Goal: Task Accomplishment & Management: Manage account settings

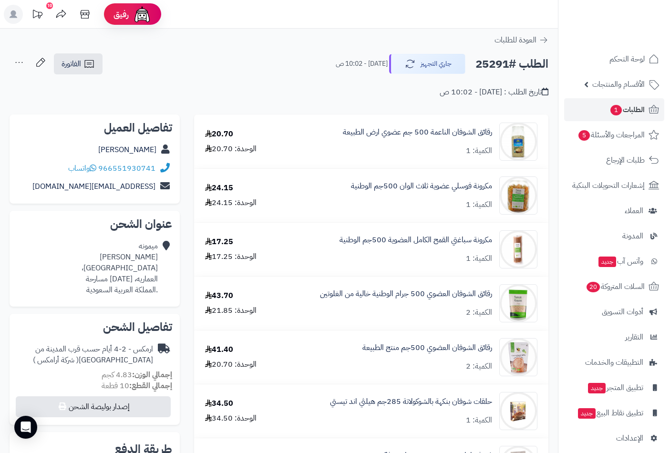
click at [627, 107] on span "الطلبات 1" at bounding box center [626, 109] width 35 height 13
click at [612, 134] on span "المراجعات والأسئلة 5" at bounding box center [611, 134] width 67 height 13
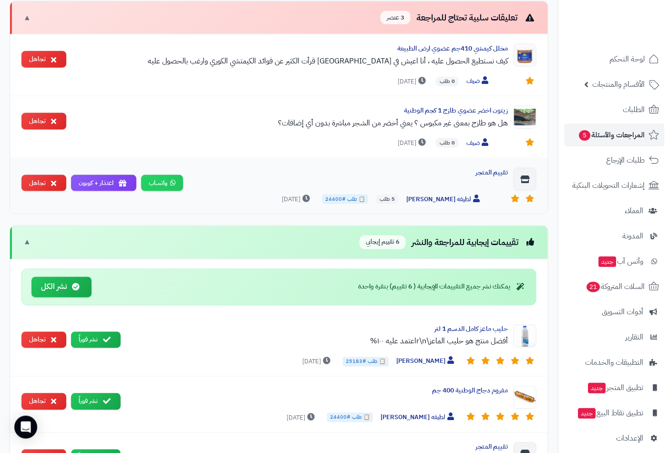
scroll to position [53, 0]
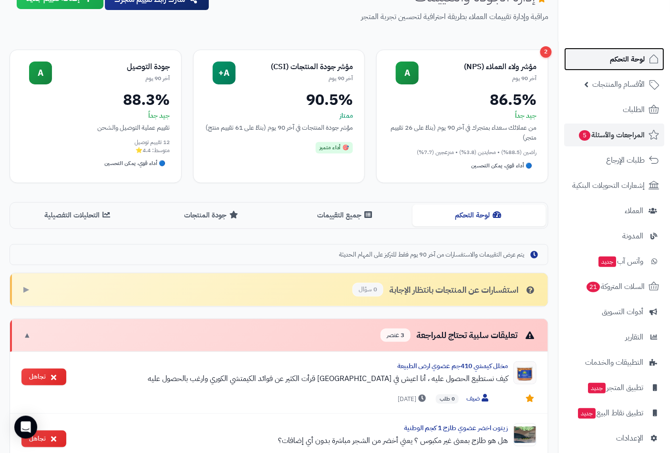
click at [622, 59] on span "لوحة التحكم" at bounding box center [626, 58] width 35 height 13
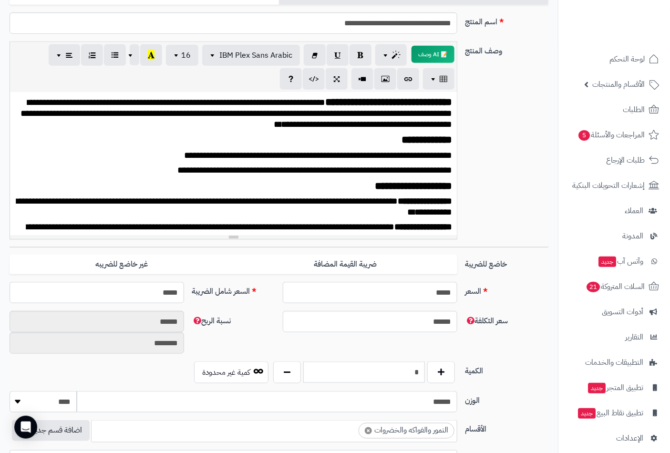
scroll to position [264, 0]
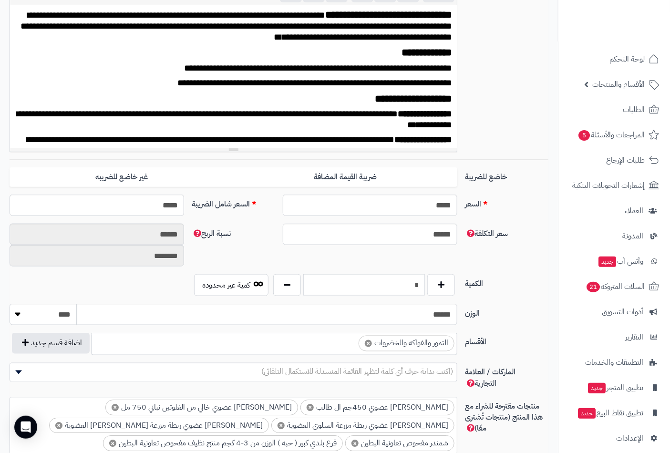
click at [402, 281] on input "*" at bounding box center [364, 284] width 122 height 21
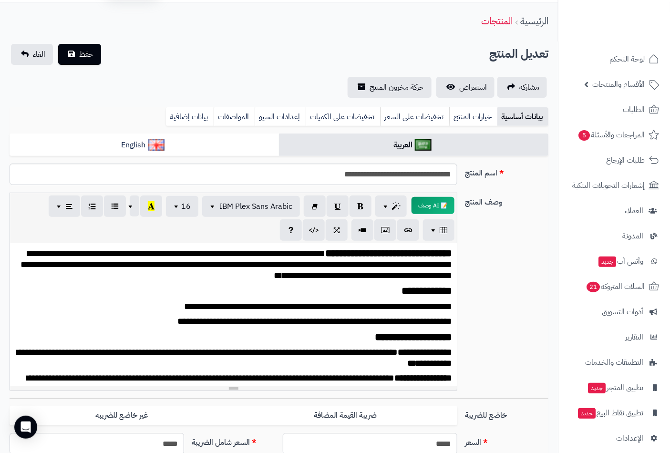
scroll to position [0, 0]
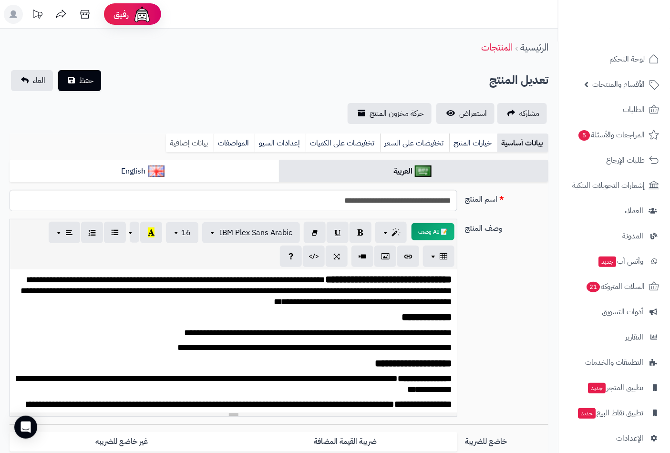
type input "*"
click at [187, 142] on link "بيانات إضافية" at bounding box center [190, 142] width 48 height 19
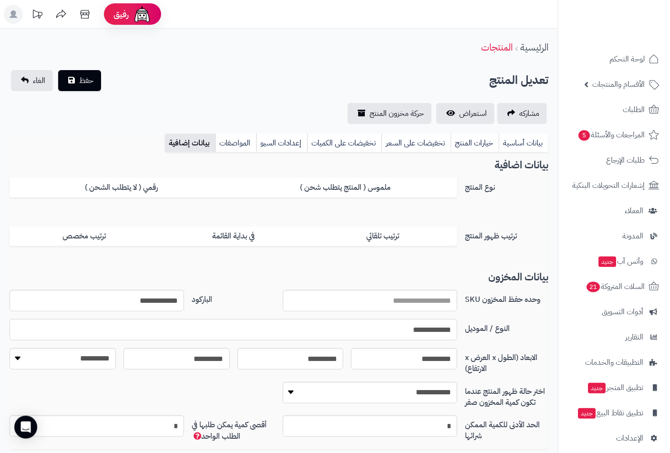
click at [401, 330] on input "**********" at bounding box center [233, 329] width 447 height 21
click at [83, 74] on span "حفظ" at bounding box center [86, 79] width 14 height 11
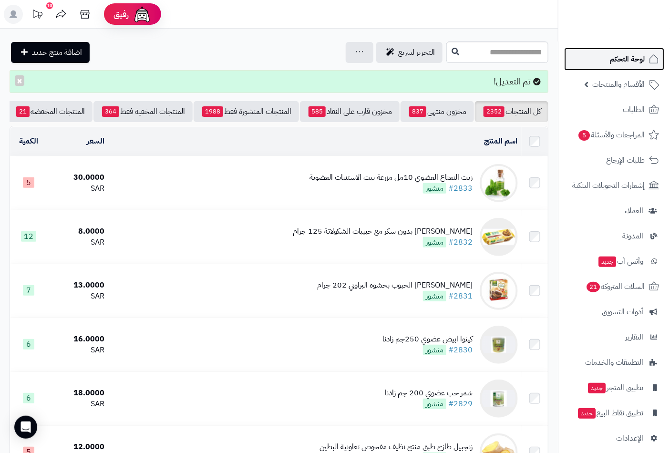
click at [633, 58] on span "لوحة التحكم" at bounding box center [626, 58] width 35 height 13
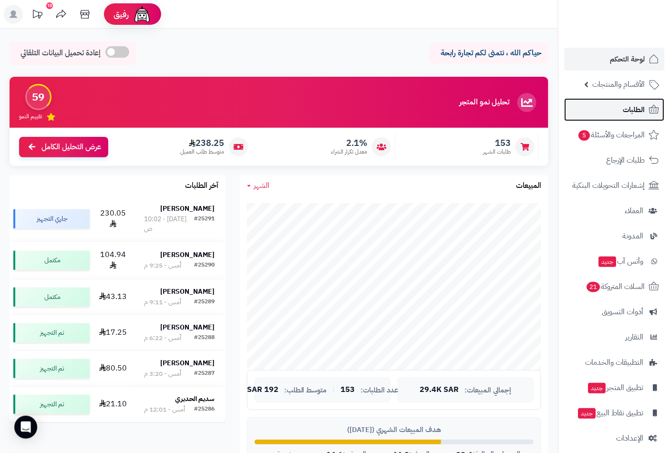
click at [633, 106] on span "الطلبات" at bounding box center [633, 109] width 22 height 13
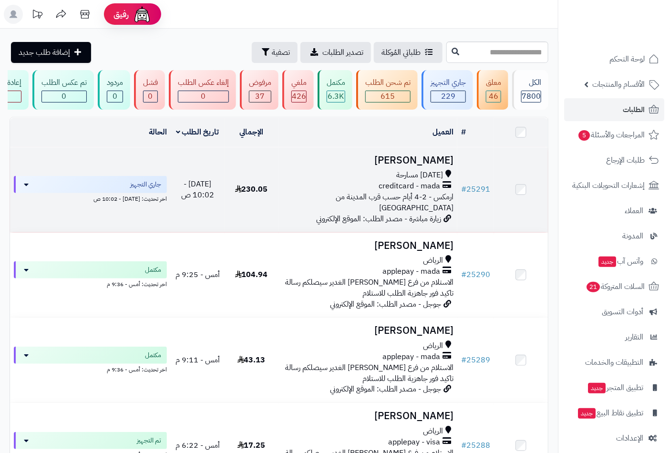
click at [404, 174] on td "[PERSON_NAME][DATE] مسارحة creditcard - mada ارمكس - 2-4 أيام حسب قرب المدينة م…" at bounding box center [367, 189] width 179 height 85
click at [443, 178] on span "[DATE] مسارحة" at bounding box center [419, 175] width 47 height 11
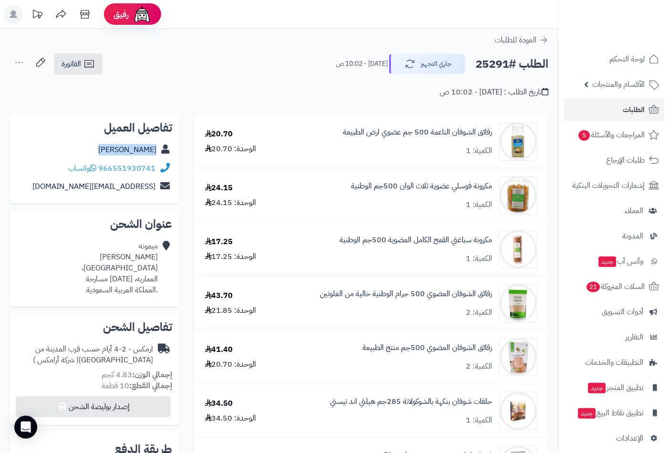
drag, startPoint x: 100, startPoint y: 147, endPoint x: 182, endPoint y: 154, distance: 82.3
click at [182, 154] on div "**********" at bounding box center [94, 445] width 184 height 663
copy div "ميمونه محمد"
drag, startPoint x: 50, startPoint y: 188, endPoint x: 154, endPoint y: 193, distance: 104.0
click at [154, 193] on div "memashop1998@gmail.com" at bounding box center [94, 186] width 155 height 19
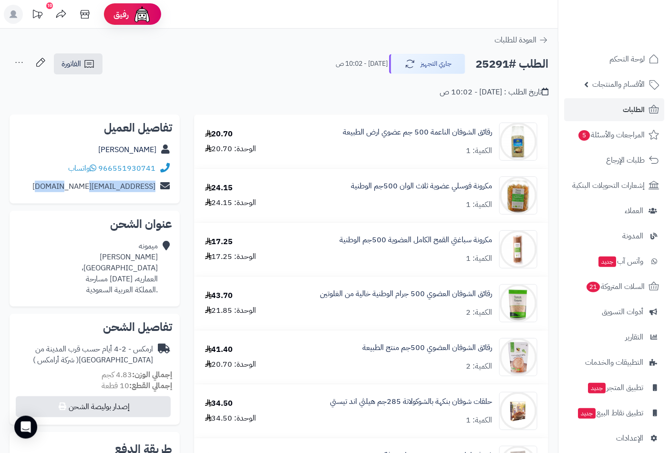
copy link "memashop1998@gmail.com"
drag, startPoint x: 153, startPoint y: 165, endPoint x: 144, endPoint y: 167, distance: 9.7
click at [144, 167] on div "966551930741 واتساب" at bounding box center [94, 168] width 155 height 19
copy div "966551930741"
click at [483, 61] on h2 "الطلب #25291" at bounding box center [511, 64] width 73 height 20
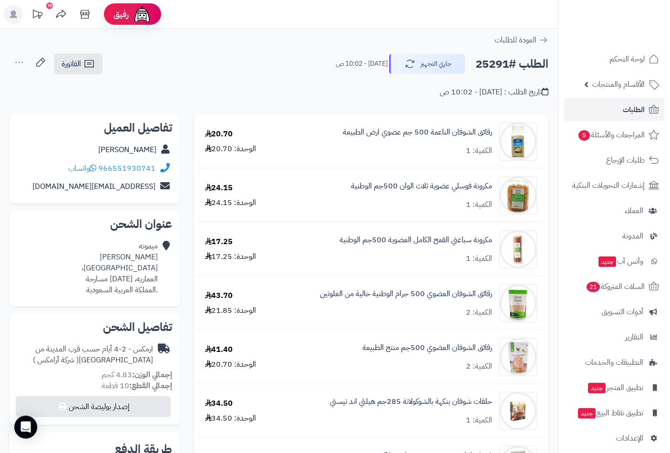
click at [483, 61] on h2 "الطلب #25291" at bounding box center [511, 64] width 73 height 20
copy h2 "25291"
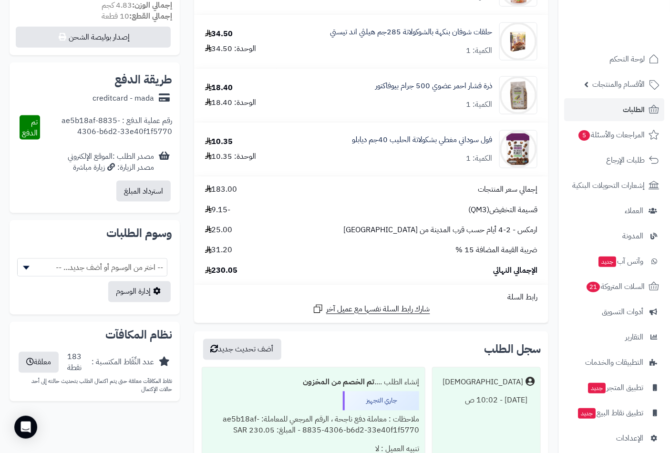
scroll to position [370, 0]
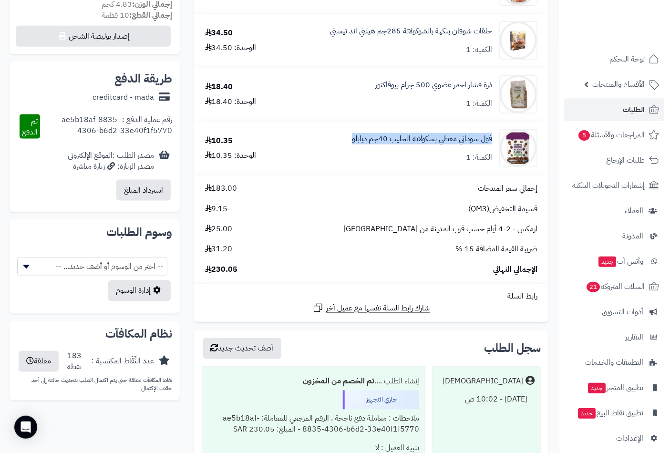
drag, startPoint x: 494, startPoint y: 139, endPoint x: 335, endPoint y: 150, distance: 159.5
click at [335, 150] on div "فول سوداني مغطي بشكولاتة الحليب 40جم ديابلو الكمية: 1" at bounding box center [413, 148] width 264 height 38
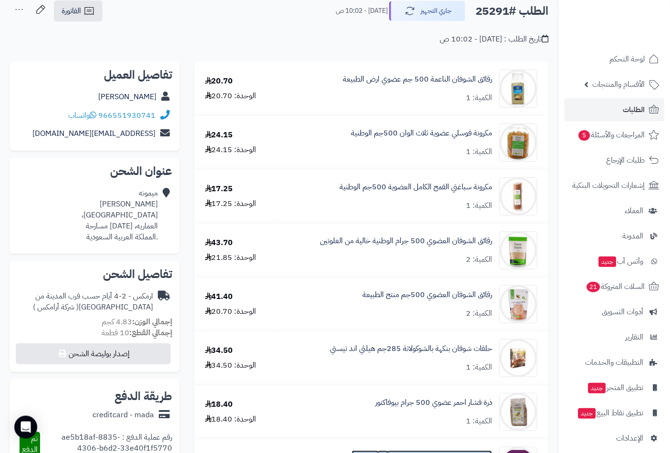
scroll to position [0, 0]
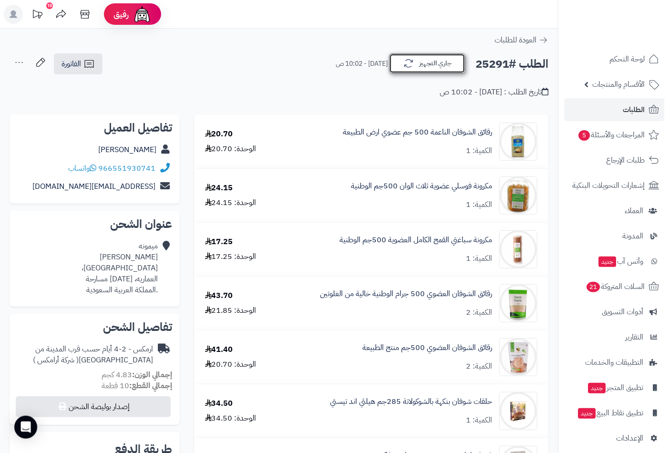
click at [441, 64] on button "جاري التجهيز" at bounding box center [427, 63] width 76 height 20
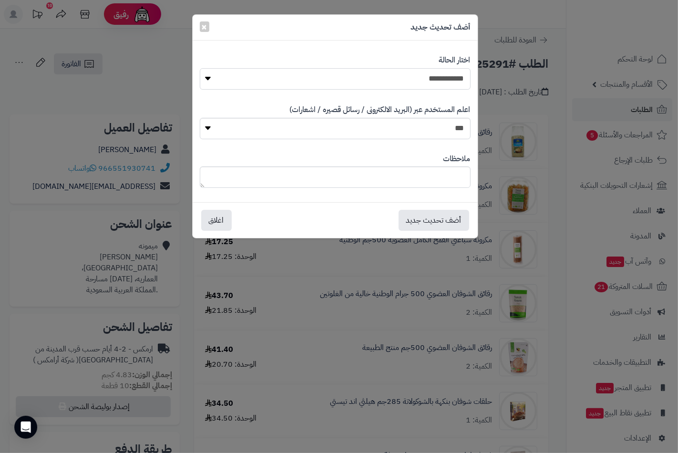
drag, startPoint x: 453, startPoint y: 79, endPoint x: 454, endPoint y: 87, distance: 8.6
click at [453, 79] on select "**********" at bounding box center [335, 78] width 271 height 21
select select "**"
click at [200, 68] on select "**********" at bounding box center [335, 78] width 271 height 21
click at [438, 215] on button "أضف تحديث جديد" at bounding box center [433, 219] width 71 height 21
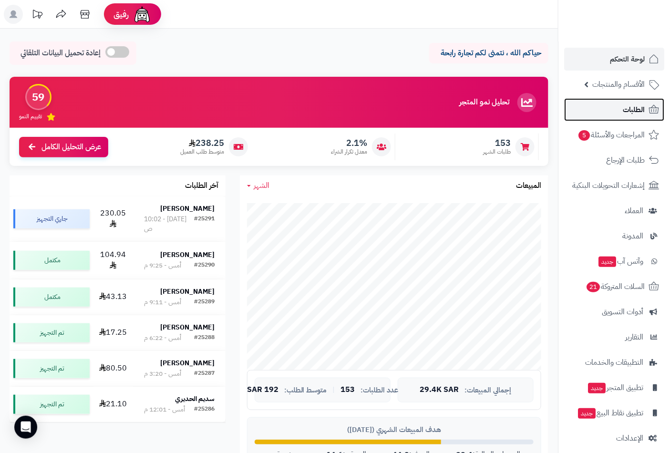
drag, startPoint x: 636, startPoint y: 107, endPoint x: 623, endPoint y: 120, distance: 18.2
click at [635, 107] on span "الطلبات" at bounding box center [633, 109] width 22 height 13
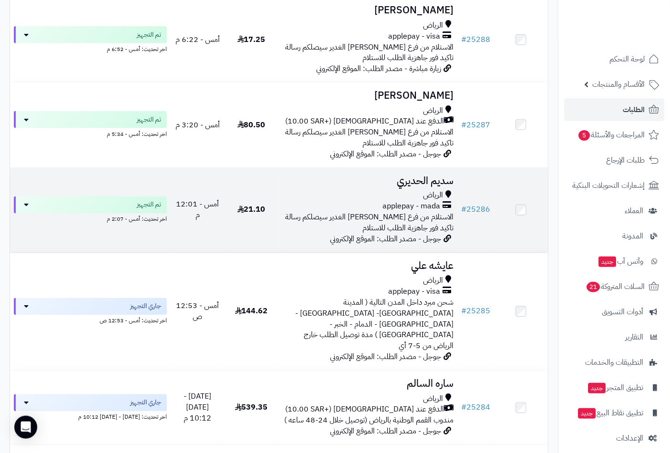
scroll to position [423, 0]
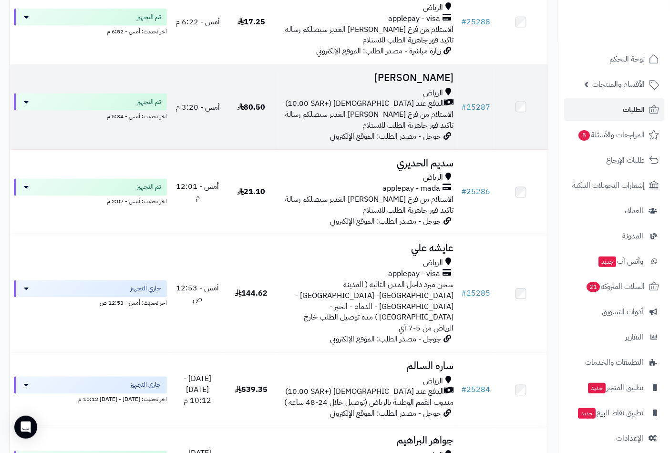
click at [415, 80] on h3 "[PERSON_NAME]" at bounding box center [368, 77] width 172 height 11
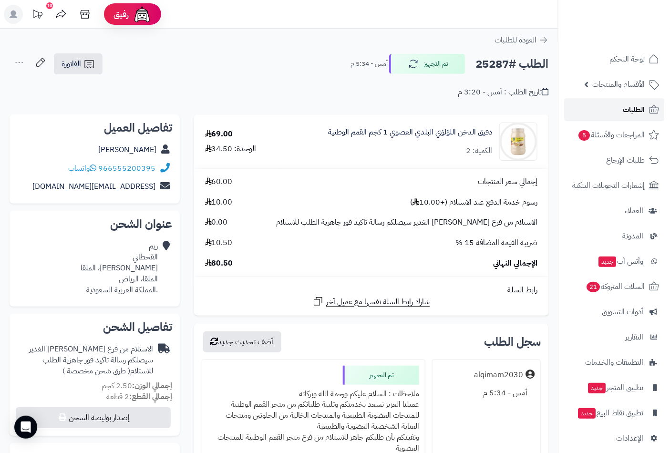
click at [625, 110] on span "الطلبات" at bounding box center [633, 109] width 22 height 13
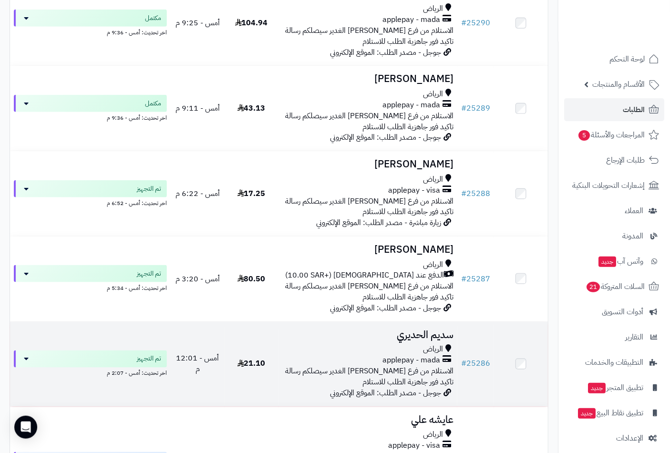
scroll to position [106, 0]
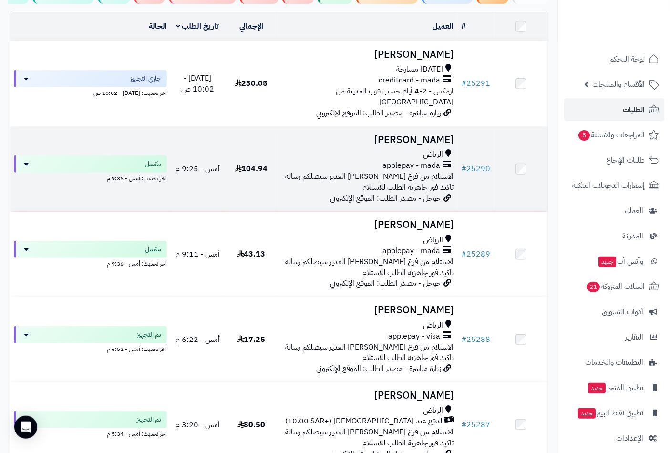
click at [429, 134] on h3 "[PERSON_NAME]" at bounding box center [368, 139] width 172 height 11
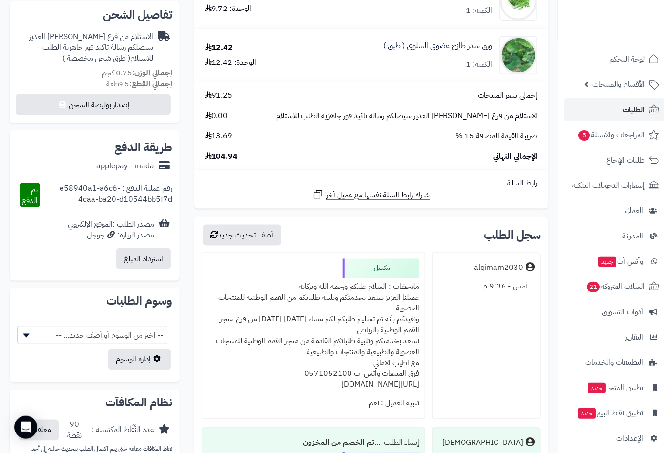
scroll to position [423, 0]
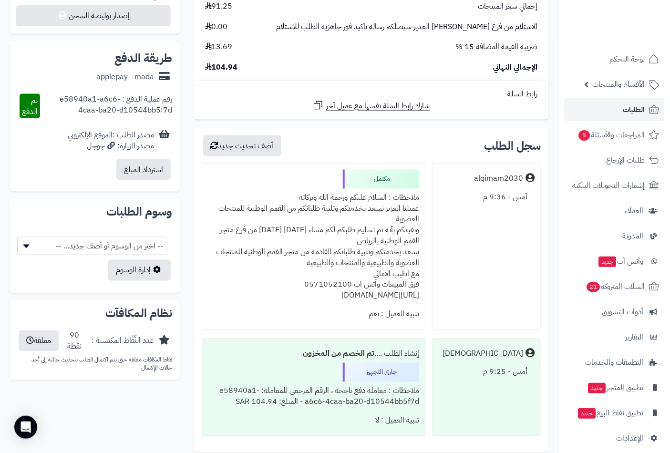
click at [381, 197] on div "ملاحظات : السلام عليكم ورحمة الله وبركاته عميلنا العزيز نسعد بخدمتكم وتلبية طلب…" at bounding box center [313, 247] width 211 height 116
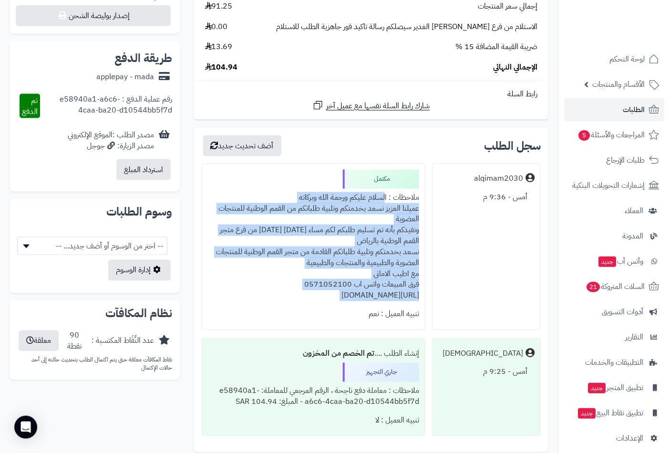
drag, startPoint x: 381, startPoint y: 197, endPoint x: 301, endPoint y: 299, distance: 130.3
click at [301, 299] on div "ملاحظات : السلام عليكم ورحمة الله وبركاته عميلنا العزيز نسعد بخدمتكم وتلبية طلب…" at bounding box center [313, 247] width 211 height 116
copy div "السلام عليكم ورحمة الله وبركاته عميلنا العزيز نسعد بخدمتكم وتلبية طلباتكم من ال…"
click at [606, 109] on link "الطلبات" at bounding box center [614, 109] width 100 height 23
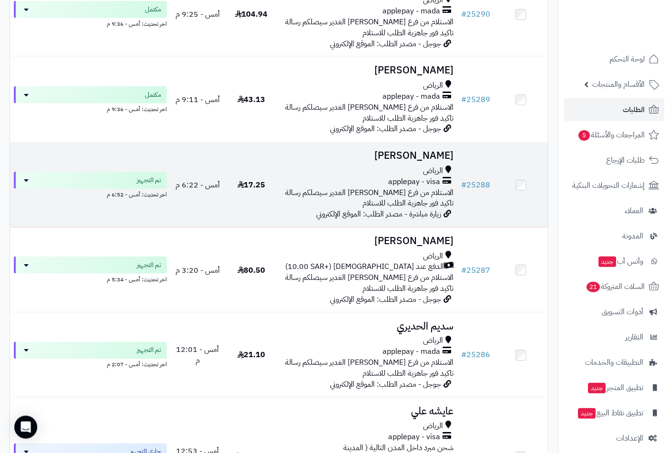
scroll to position [264, 0]
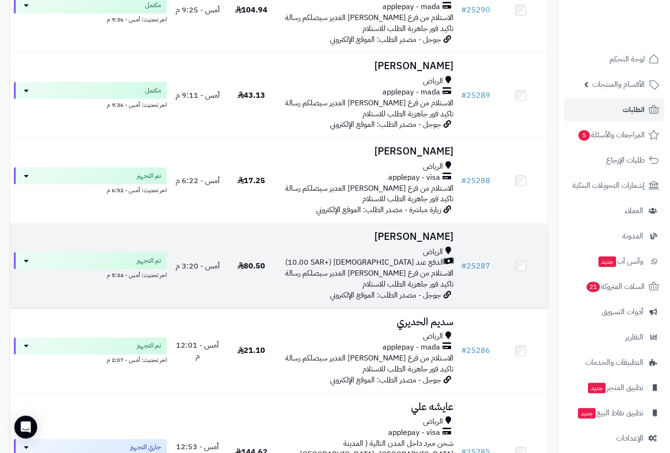
click at [427, 233] on h3 "ريم القحطاني" at bounding box center [368, 236] width 172 height 11
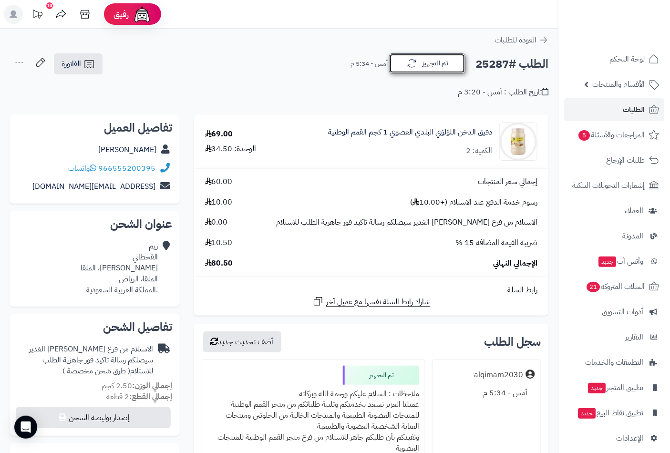
click at [426, 71] on button "تم التجهيز" at bounding box center [427, 63] width 76 height 20
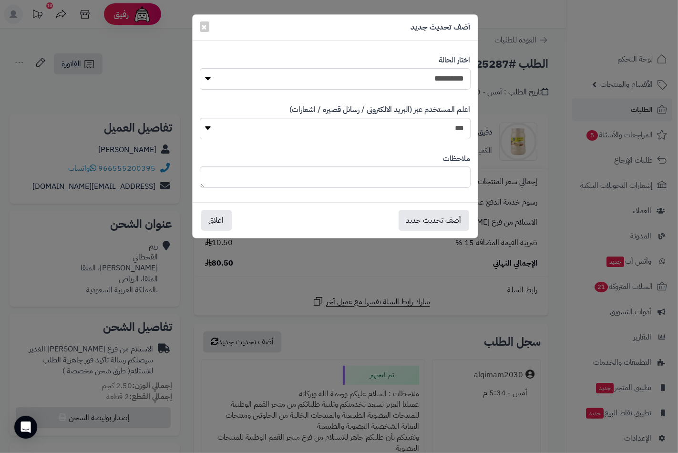
click at [455, 77] on select "**********" at bounding box center [335, 78] width 271 height 21
select select "*"
click at [200, 68] on select "**********" at bounding box center [335, 78] width 271 height 21
paste textarea "**********"
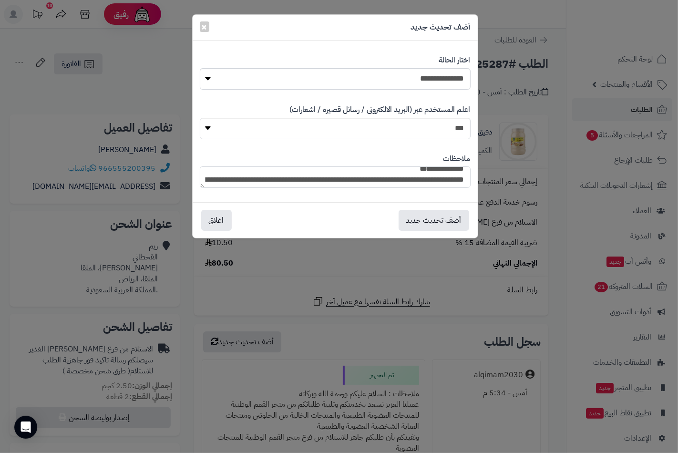
click at [417, 173] on textarea "**********" at bounding box center [335, 176] width 271 height 21
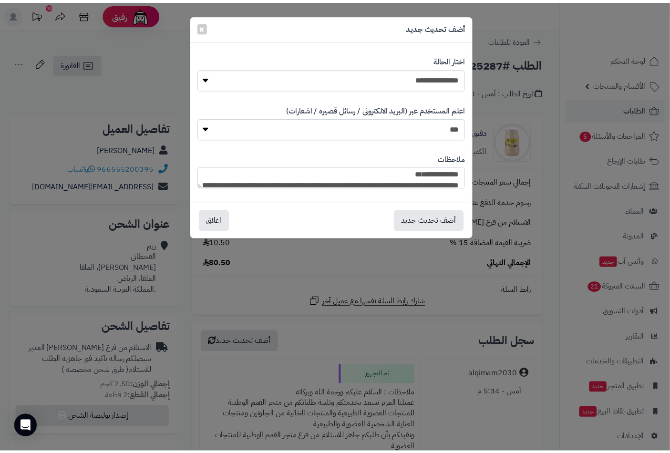
scroll to position [25, 0]
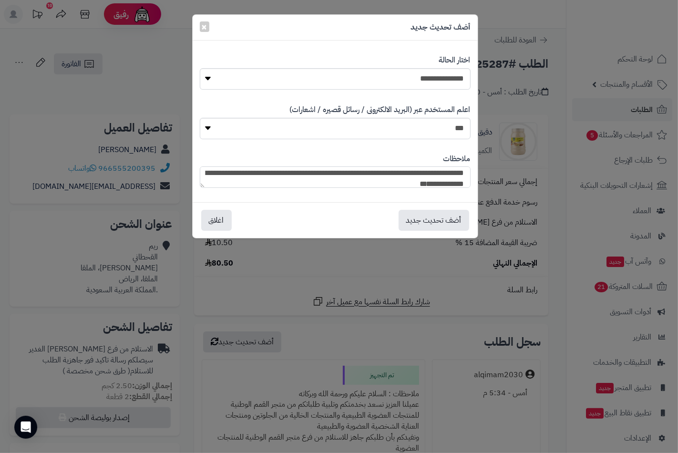
click at [345, 173] on textarea "**********" at bounding box center [335, 176] width 271 height 21
type textarea "**********"
click at [436, 222] on button "أضف تحديث جديد" at bounding box center [433, 219] width 71 height 21
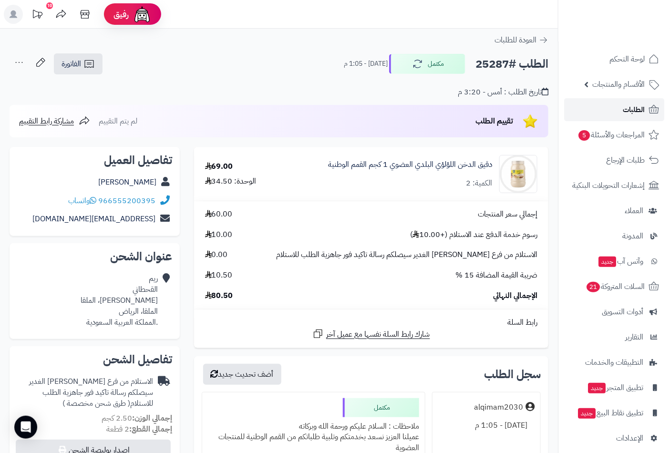
click at [629, 115] on span "الطلبات" at bounding box center [633, 109] width 22 height 13
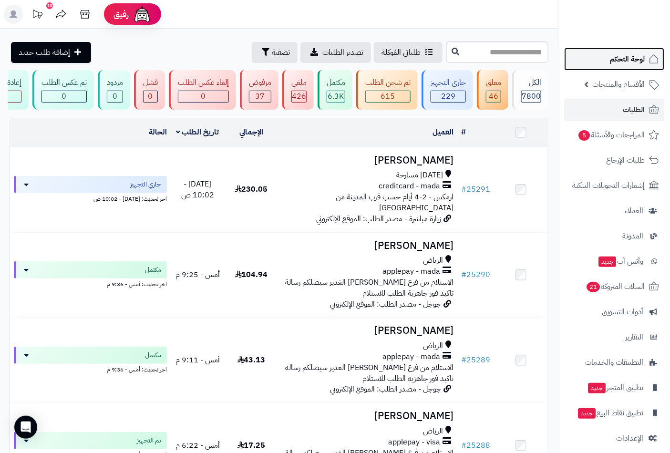
click at [626, 59] on span "لوحة التحكم" at bounding box center [626, 58] width 35 height 13
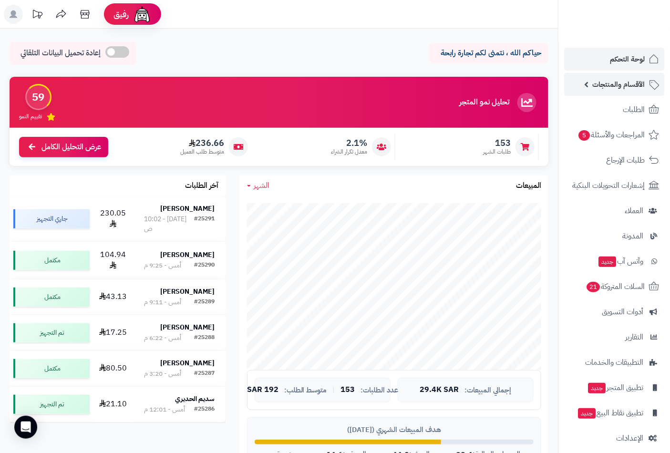
click at [640, 83] on span "الأقسام والمنتجات" at bounding box center [618, 84] width 52 height 13
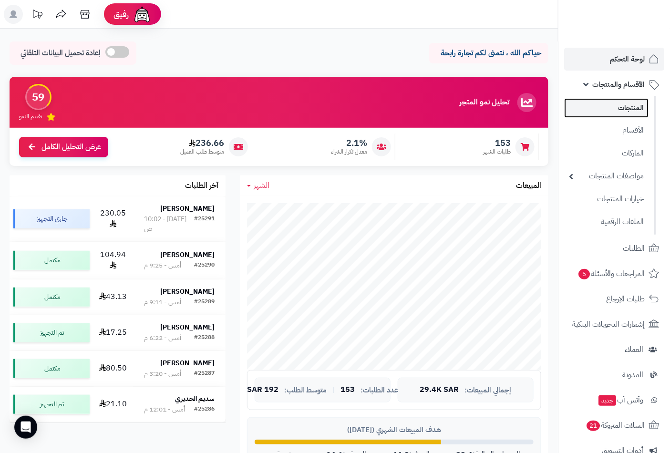
click at [628, 107] on link "المنتجات" at bounding box center [606, 108] width 84 height 20
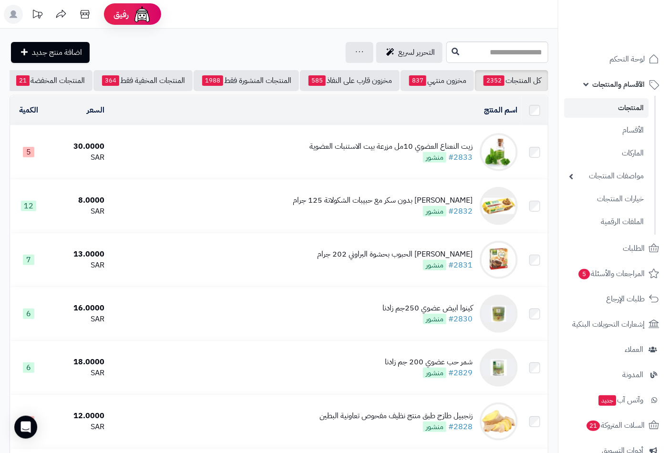
scroll to position [0, -90]
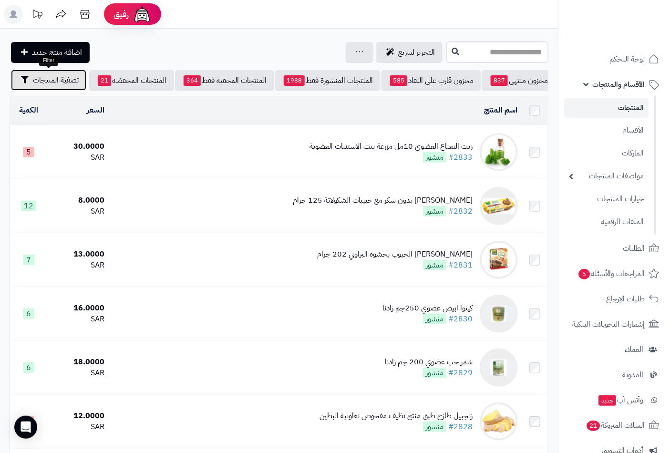
click at [65, 78] on span "تصفية المنتجات" at bounding box center [56, 79] width 46 height 11
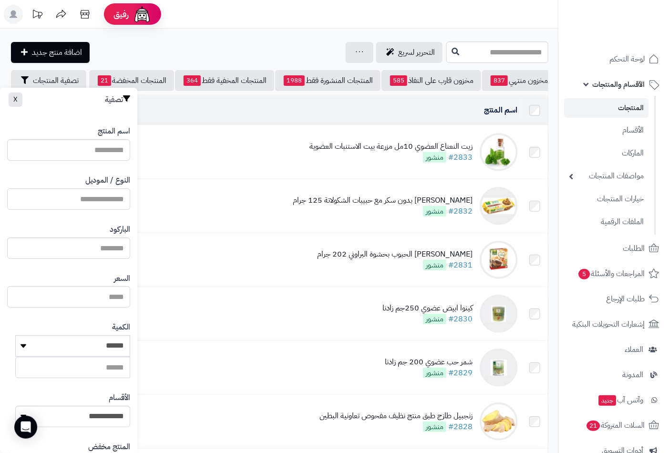
click at [112, 199] on input "النوع / الموديل" at bounding box center [68, 198] width 123 height 21
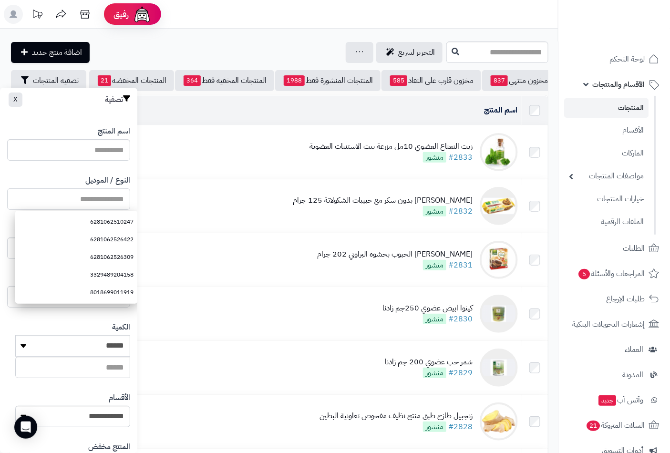
paste input "**********"
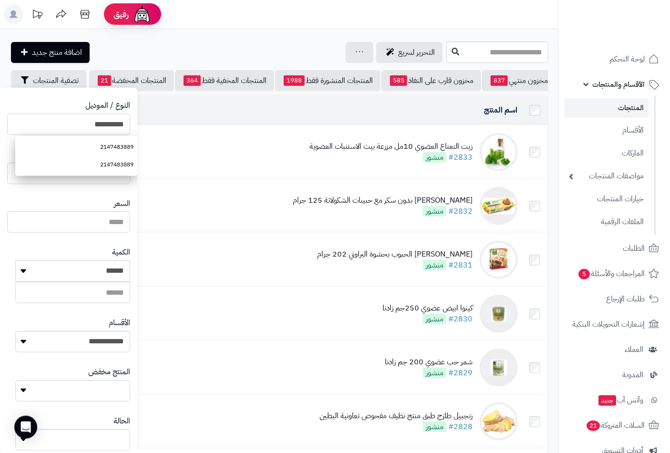
scroll to position [130, 0]
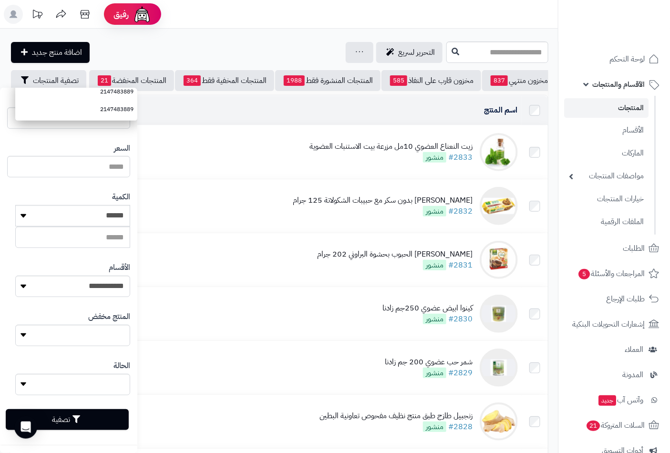
type input "**********"
click at [91, 416] on button "تصفية" at bounding box center [67, 419] width 123 height 21
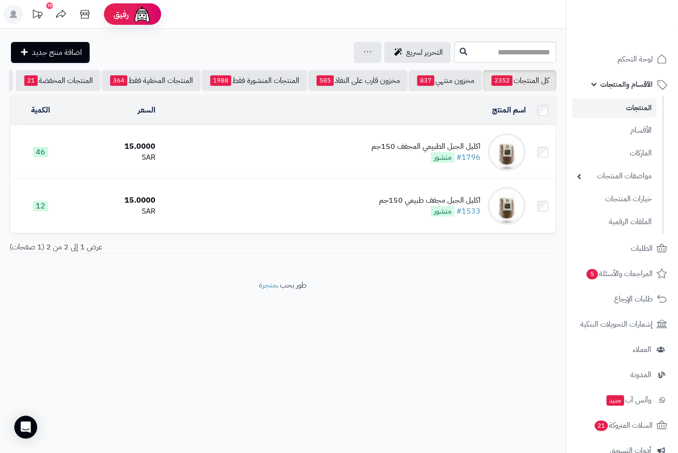
click at [416, 152] on div "اكليل الجبل الطبيعي المجفف 150جم" at bounding box center [425, 146] width 109 height 11
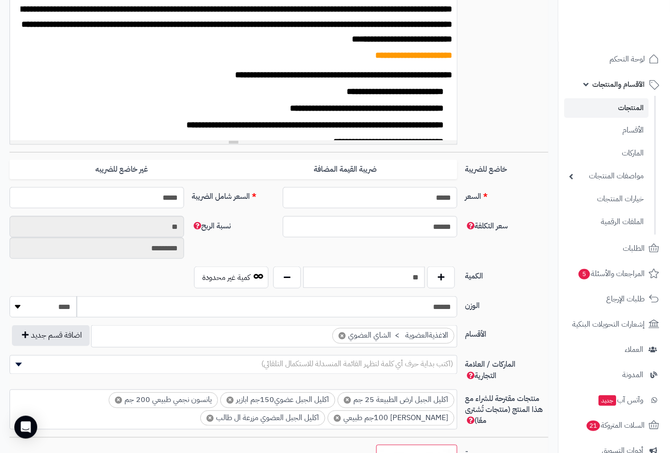
scroll to position [423, 0]
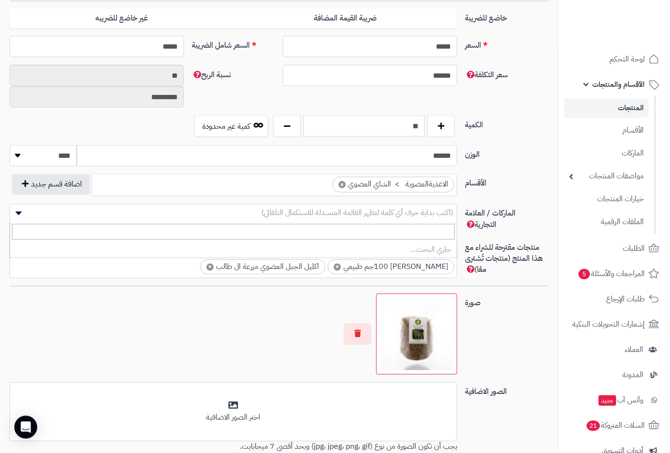
click at [414, 213] on span "(اكتب بداية حرف أي كلمة لتظهر القائمة المنسدلة للاستكمال التلقائي)" at bounding box center [357, 212] width 192 height 11
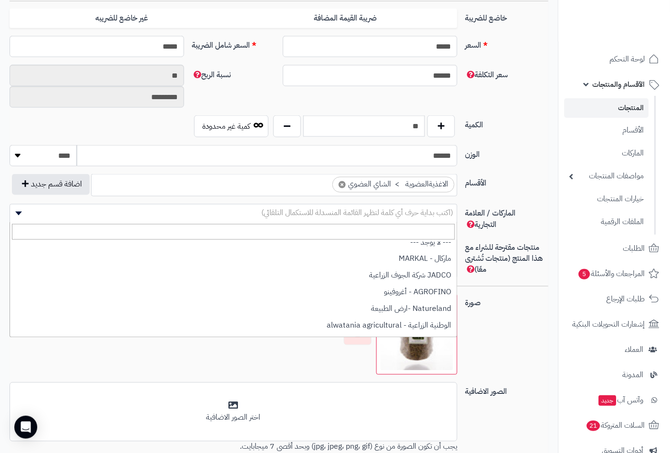
scroll to position [0, 0]
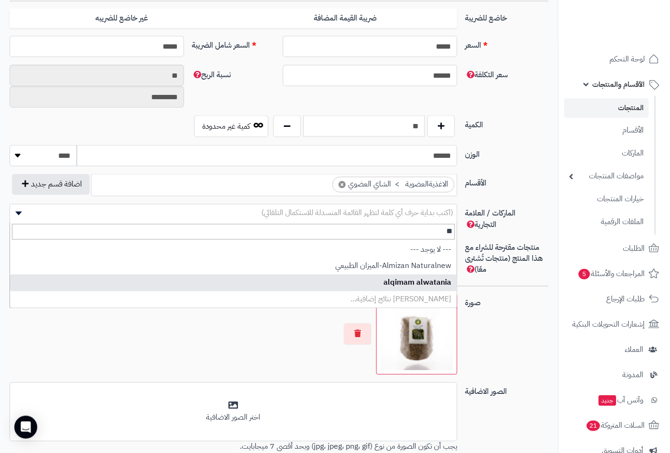
type input "**"
select select "**"
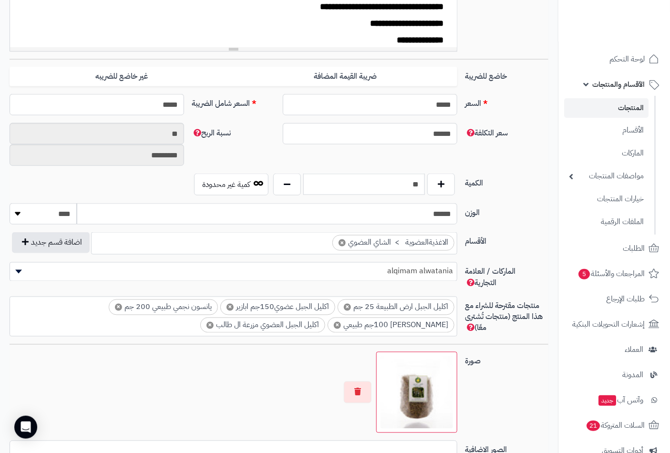
scroll to position [370, 0]
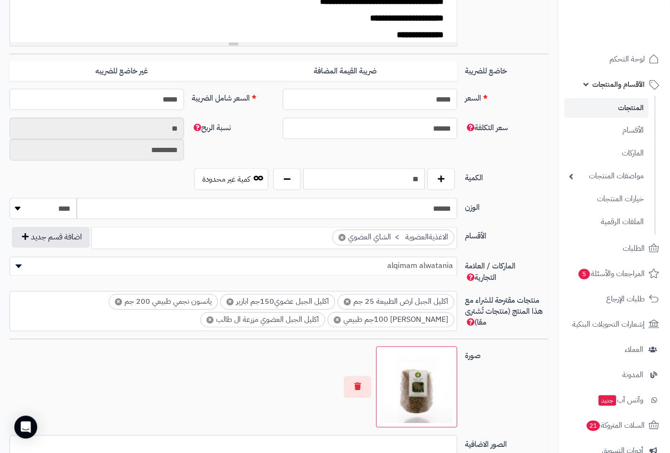
click at [204, 314] on ul "× اكليل الجبل ارض الطبيعة 25 جم × اكليل الجبل عضوي150جم ابازير × يانسون نجمي طب…" at bounding box center [233, 310] width 447 height 36
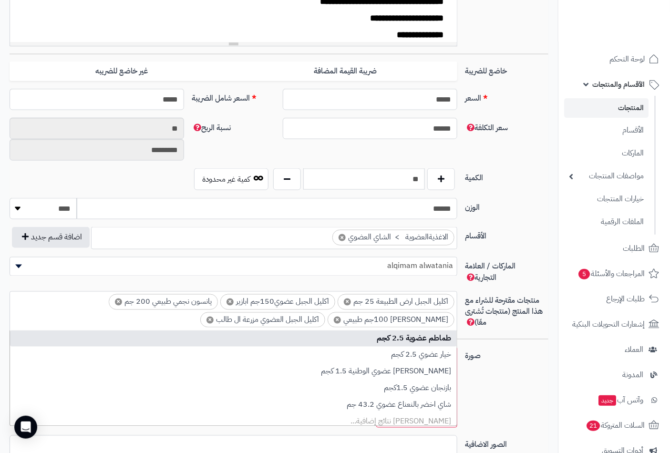
scroll to position [0, 0]
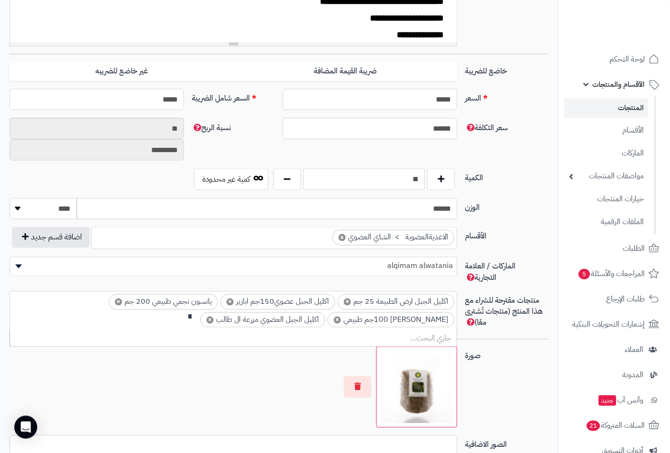
type input "*"
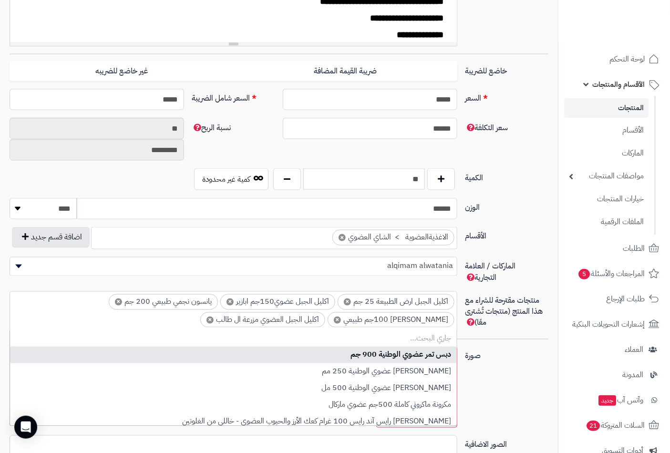
scroll to position [0, -2]
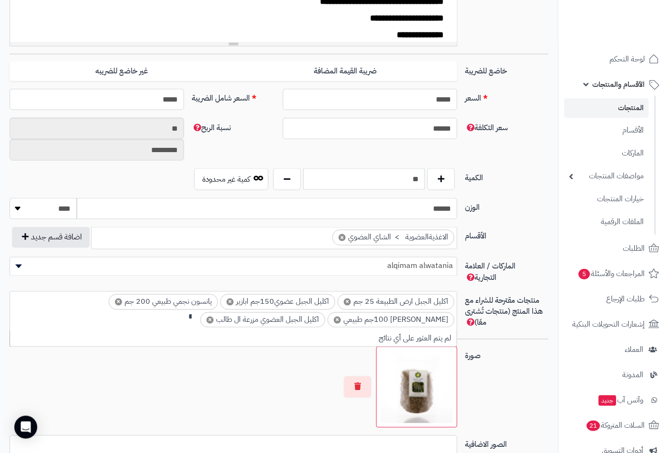
type input "*"
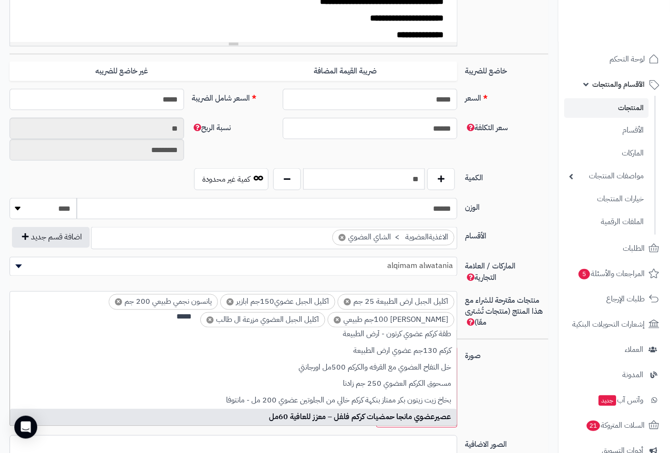
scroll to position [0, 0]
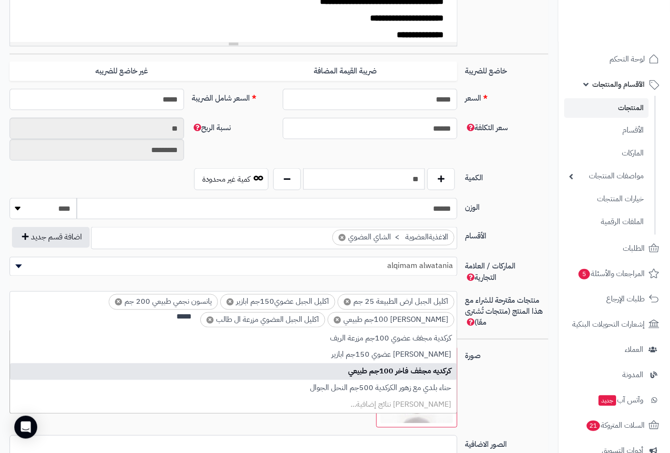
type input "*****"
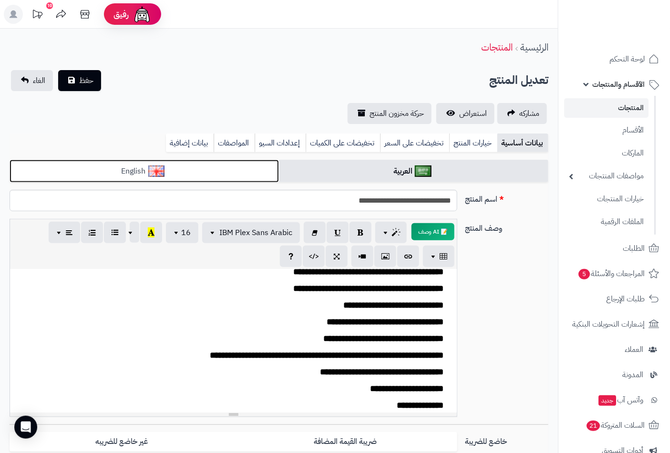
click at [158, 167] on img at bounding box center [156, 170] width 17 height 11
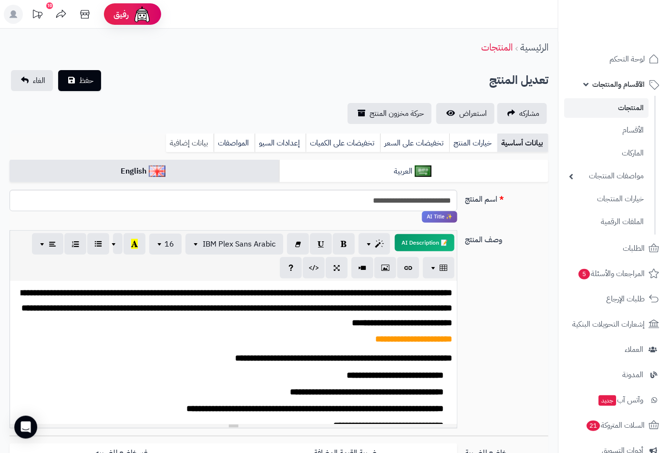
click at [197, 137] on link "بيانات إضافية" at bounding box center [190, 142] width 48 height 19
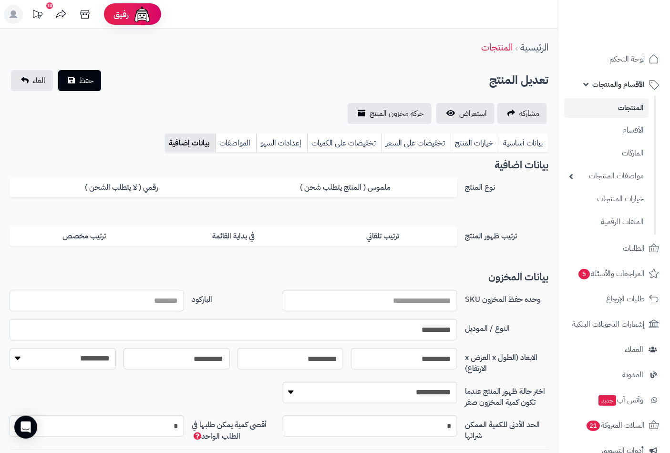
paste input "**********"
type input "**********"
click at [85, 80] on span "حفظ" at bounding box center [86, 79] width 14 height 11
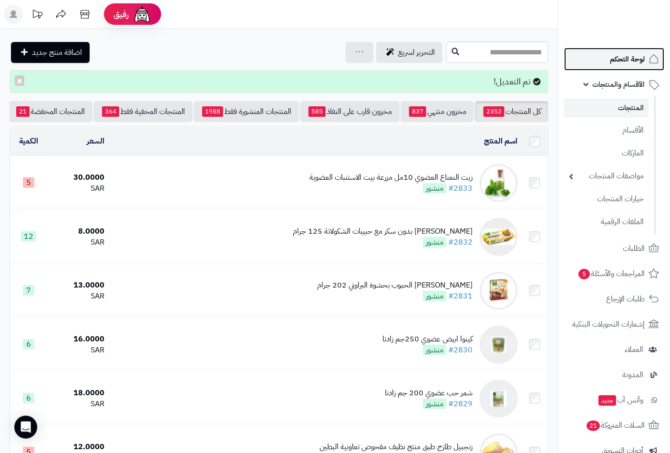
click at [630, 57] on span "لوحة التحكم" at bounding box center [626, 58] width 35 height 13
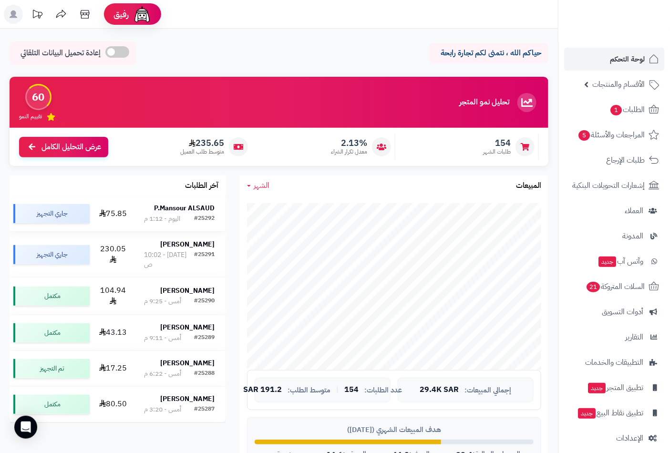
click at [167, 210] on strong "P.Mansour ALSAUD" at bounding box center [184, 208] width 61 height 10
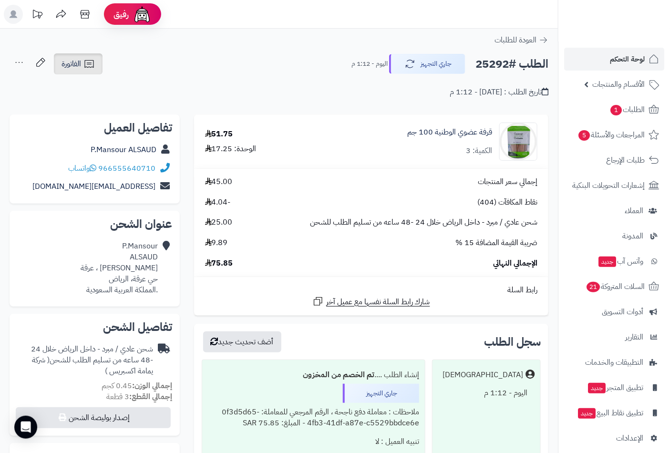
click at [77, 65] on span "الفاتورة" at bounding box center [71, 63] width 20 height 11
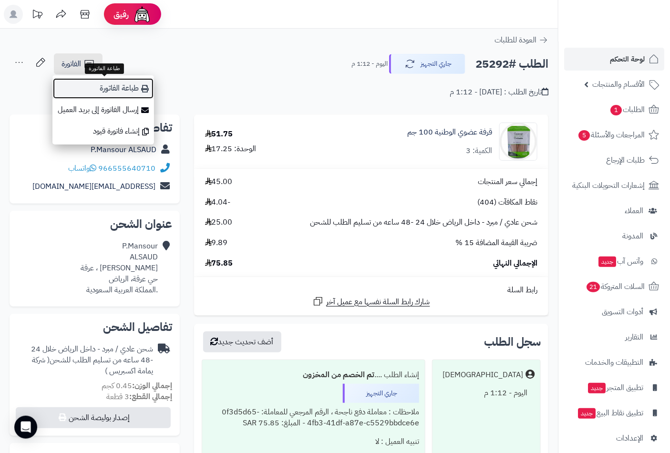
click at [117, 86] on link "طباعة الفاتورة" at bounding box center [102, 88] width 101 height 21
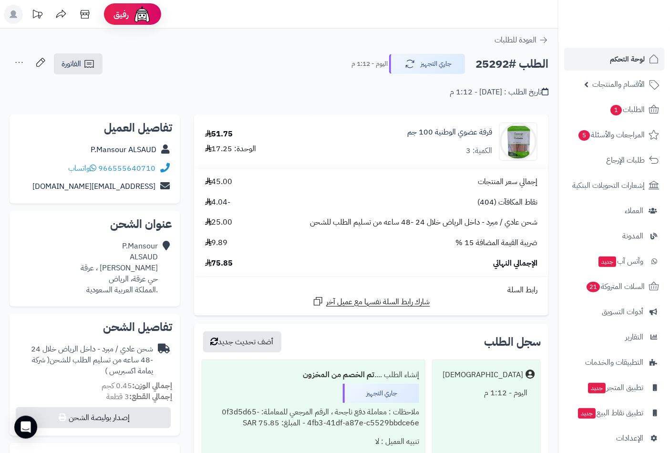
drag, startPoint x: 71, startPoint y: 154, endPoint x: 78, endPoint y: 154, distance: 7.1
click at [78, 154] on div "P.Mansour ALSAUD" at bounding box center [94, 150] width 155 height 19
drag, startPoint x: 82, startPoint y: 153, endPoint x: 148, endPoint y: 159, distance: 66.5
click at [148, 159] on div "تفاصيل العميل P.Mansour ALSAUD 966555640710 واتساب [EMAIL_ADDRESS][DOMAIN_NAME]" at bounding box center [95, 159] width 170 height 90
click at [131, 93] on div "تاريخ الطلب : [DATE] - 1:12 م" at bounding box center [279, 86] width 538 height 22
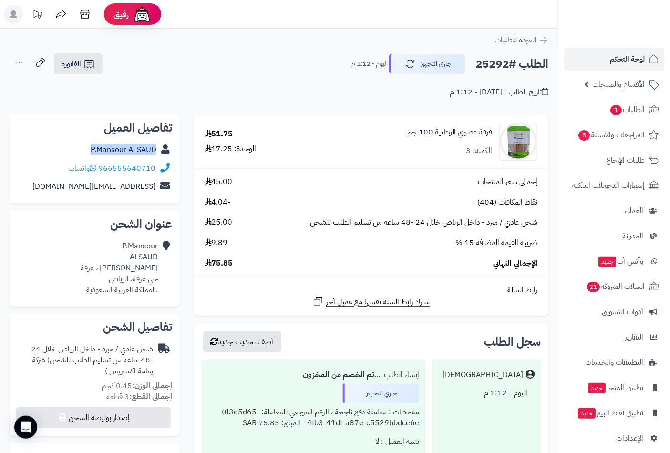
drag, startPoint x: 78, startPoint y: 150, endPoint x: 159, endPoint y: 153, distance: 81.6
click at [159, 153] on div "P.Mansour ALSAUD" at bounding box center [94, 150] width 155 height 19
copy div "P.Mansour ALSAUD"
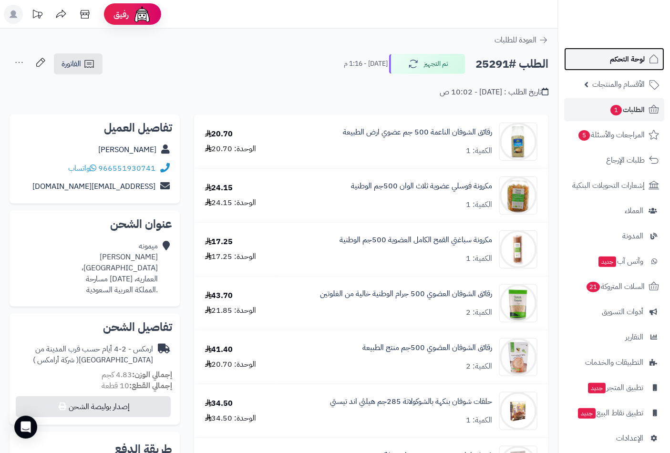
click at [618, 57] on span "لوحة التحكم" at bounding box center [626, 58] width 35 height 13
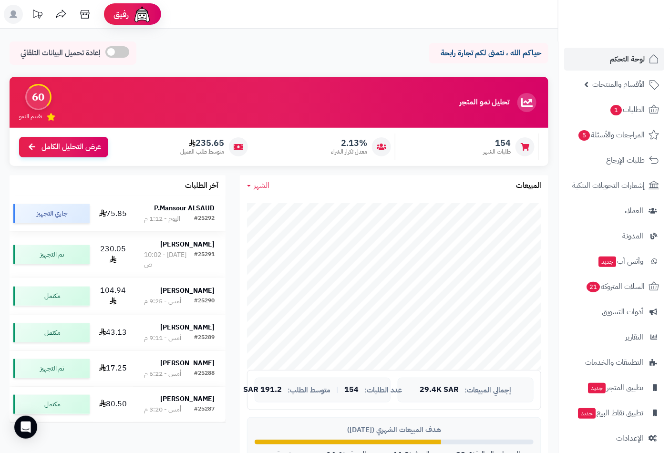
click at [176, 217] on div "اليوم - 1:12 م" at bounding box center [162, 219] width 36 height 10
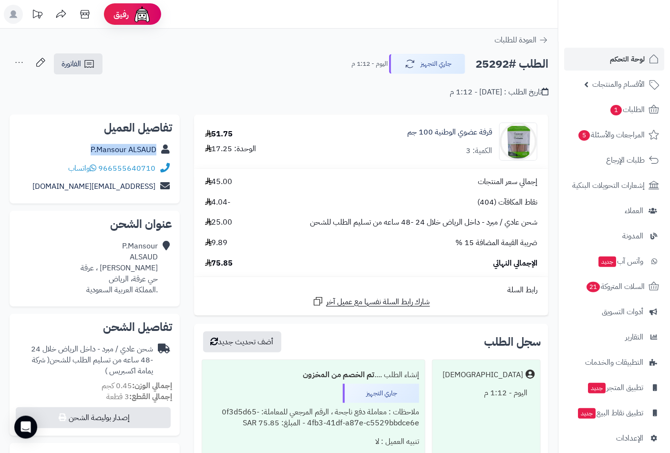
drag, startPoint x: 78, startPoint y: 151, endPoint x: 172, endPoint y: 158, distance: 94.7
click at [172, 158] on div "تفاصيل العميل P.Mansour ALSAUD 966555640710 واتساب [EMAIL_ADDRESS][DOMAIN_NAME]" at bounding box center [95, 159] width 170 height 90
copy div "P.Mansour ALSAUD"
drag, startPoint x: 77, startPoint y: 183, endPoint x: 159, endPoint y: 189, distance: 81.7
click at [159, 189] on div "[EMAIL_ADDRESS][DOMAIN_NAME]" at bounding box center [94, 186] width 155 height 19
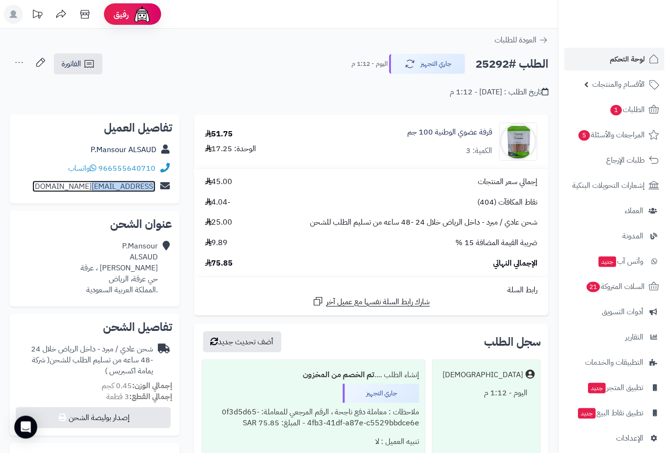
copy div "[EMAIL_ADDRESS][DOMAIN_NAME]"
drag, startPoint x: 156, startPoint y: 165, endPoint x: 143, endPoint y: 167, distance: 13.1
click at [143, 167] on div "966555640710 واتساب" at bounding box center [94, 168] width 155 height 19
copy div "966555640710"
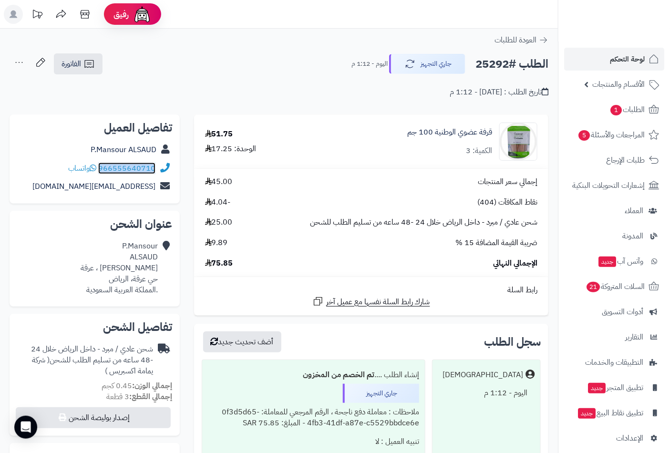
copy div "966555640710"
click at [493, 62] on h2 "الطلب #25292" at bounding box center [511, 64] width 73 height 20
copy h2 "25292"
drag, startPoint x: 396, startPoint y: 134, endPoint x: 499, endPoint y: 133, distance: 103.4
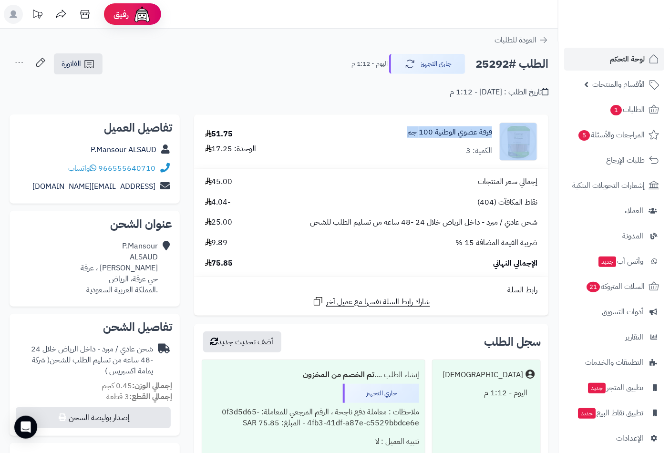
click at [499, 133] on div "قرفة عضوي الوطنية 100 جم الكمية: 3" at bounding box center [428, 141] width 231 height 38
copy div "قرفة عضوي الوطنية 100 جم"
